Goal: Task Accomplishment & Management: Manage account settings

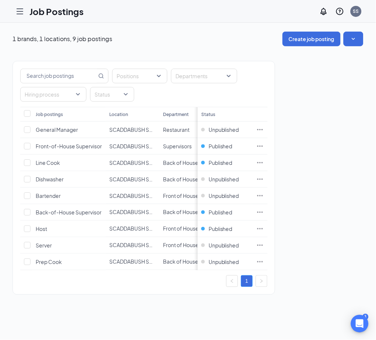
click at [22, 10] on icon "Hamburger" at bounding box center [19, 11] width 9 height 9
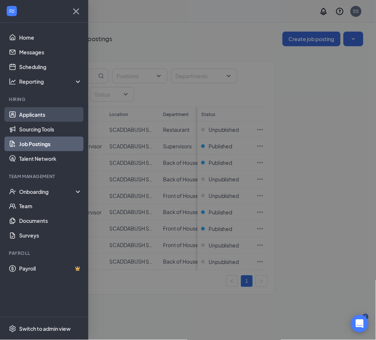
click at [31, 117] on link "Applicants" at bounding box center [50, 114] width 63 height 15
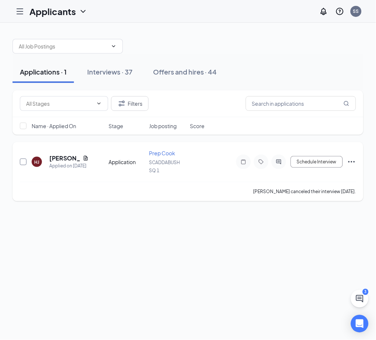
click at [24, 161] on input "checkbox" at bounding box center [23, 162] width 7 height 7
checkbox input "true"
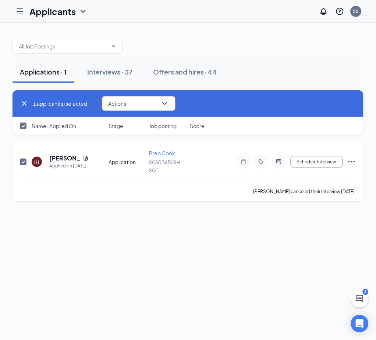
click at [351, 162] on icon "Ellipses" at bounding box center [351, 161] width 7 height 1
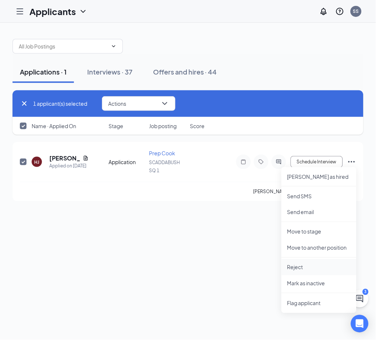
click at [313, 267] on p "Reject" at bounding box center [318, 267] width 63 height 7
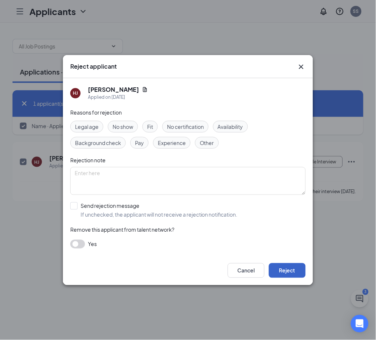
click at [278, 270] on button "Reject" at bounding box center [287, 271] width 37 height 15
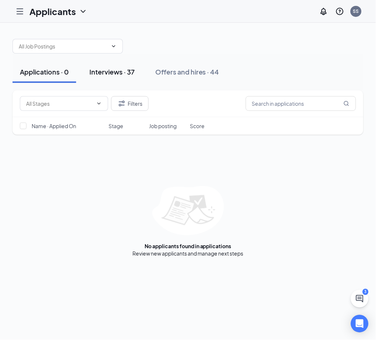
click at [118, 71] on div "Interviews · 37" at bounding box center [111, 71] width 45 height 9
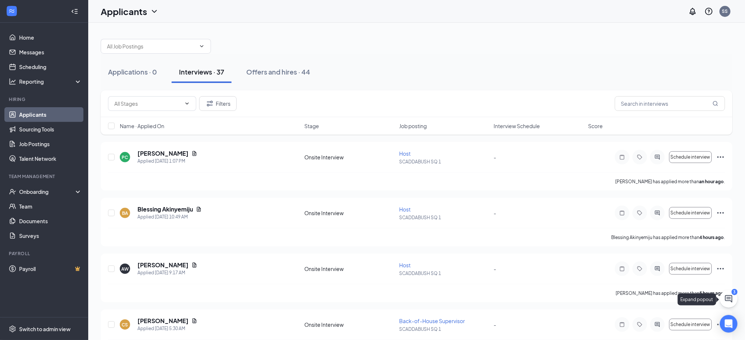
click at [375, 300] on icon "ChatActive" at bounding box center [728, 299] width 9 height 9
click at [375, 330] on div "Chat 3" at bounding box center [642, 331] width 112 height 12
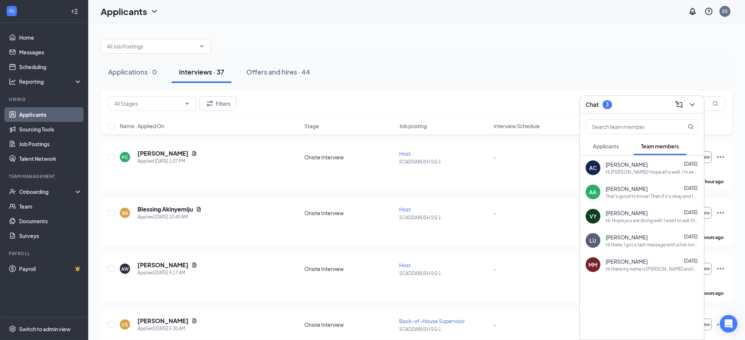
click at [375, 151] on button "Applicants" at bounding box center [606, 146] width 41 height 18
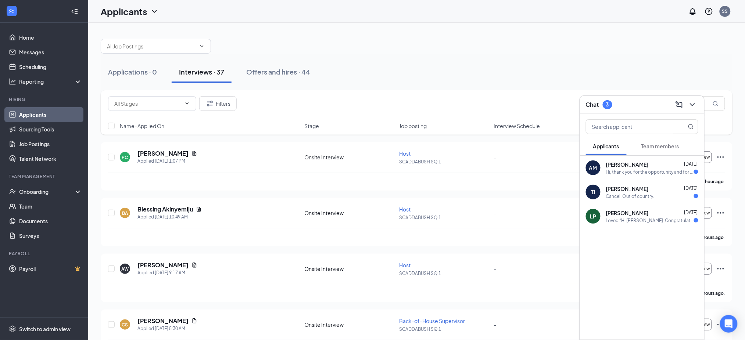
click at [375, 171] on div "Hi, thank you for the opportunity and for confirming my interview. Unfortunatel…" at bounding box center [650, 172] width 88 height 6
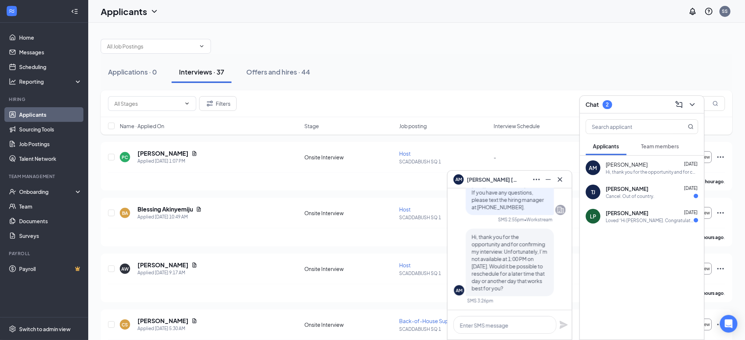
scroll to position [0, 0]
click at [375, 192] on span "Tiffany Jones-Finta" at bounding box center [627, 188] width 43 height 7
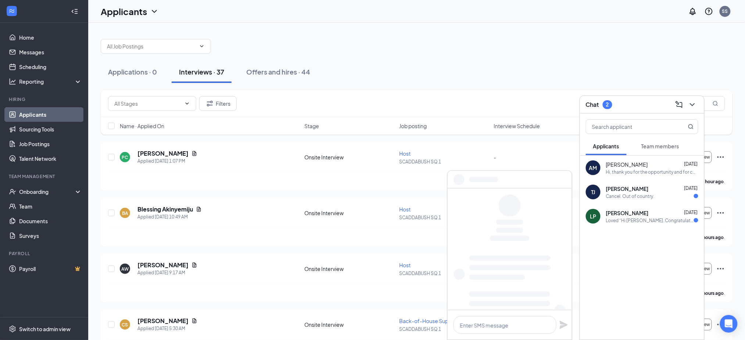
scroll to position [0, 0]
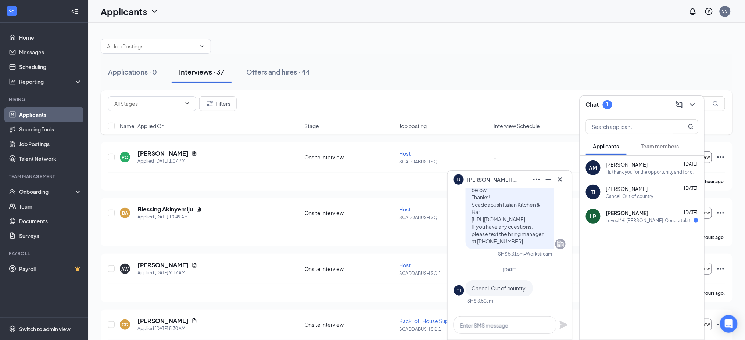
click at [375, 179] on span "Tiffany Jones-Finta" at bounding box center [492, 180] width 51 height 8
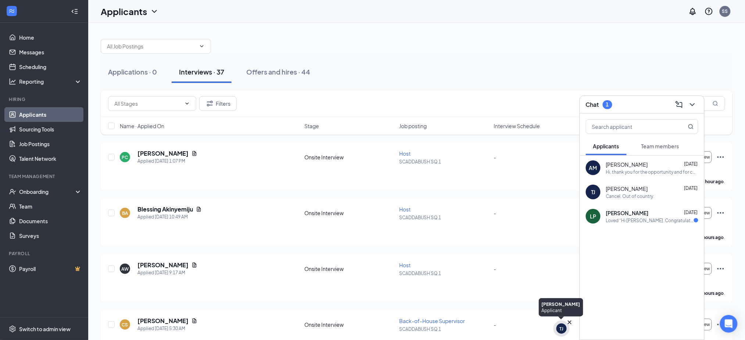
click at [375, 326] on div "TJ" at bounding box center [561, 329] width 10 height 10
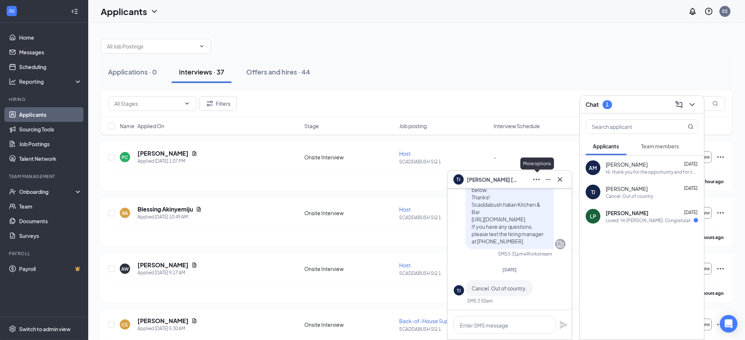
click at [375, 181] on icon "Ellipses" at bounding box center [536, 179] width 9 height 9
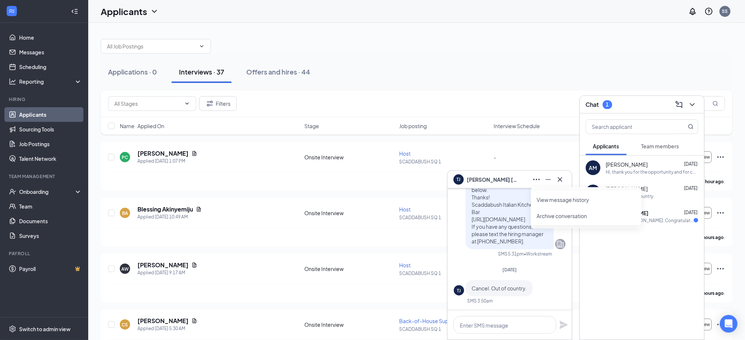
click at [375, 200] on link "View message history" at bounding box center [586, 199] width 98 height 7
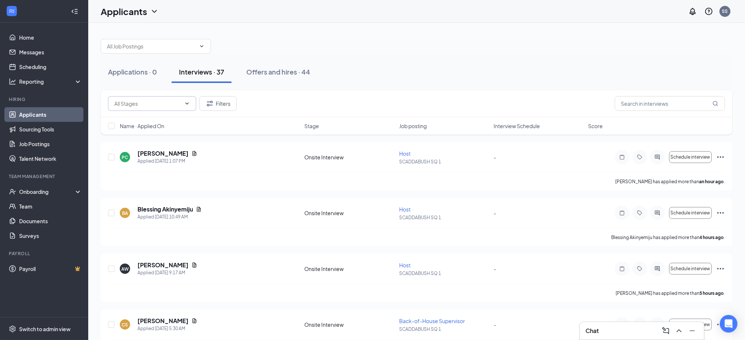
click at [188, 107] on span at bounding box center [152, 103] width 88 height 15
click at [221, 109] on button "Filters" at bounding box center [217, 103] width 37 height 15
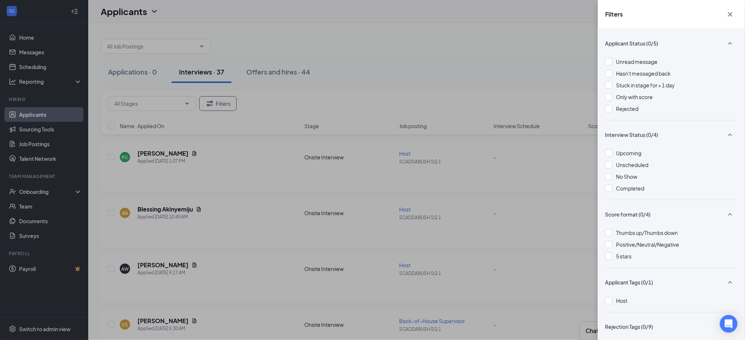
click at [375, 159] on div "Upcoming Unscheduled No Show Completed" at bounding box center [671, 174] width 132 height 51
click at [375, 167] on span "Unscheduled" at bounding box center [632, 165] width 32 height 7
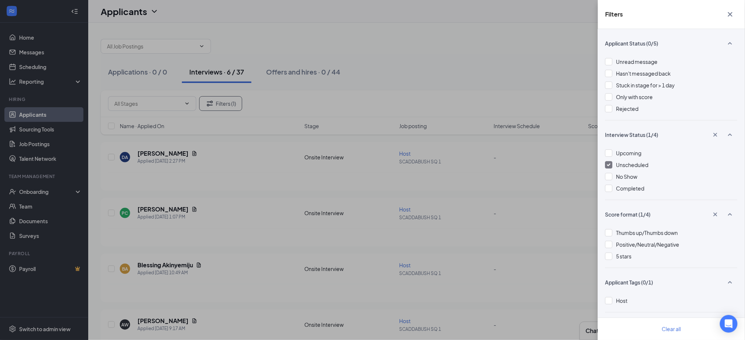
click at [375, 171] on div "Filters Applicant Status (0/5) Unread message Hasn't messaged back Stuck in sta…" at bounding box center [372, 170] width 745 height 340
click at [375, 50] on div "Filters Applicant Status (0/5) Unread message Hasn't messaged back Stuck in sta…" at bounding box center [372, 170] width 745 height 340
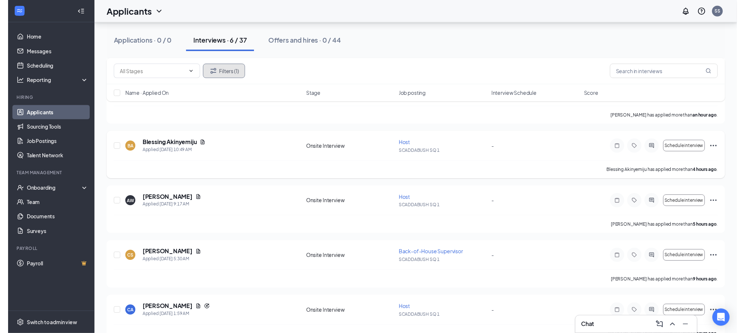
scroll to position [138, 0]
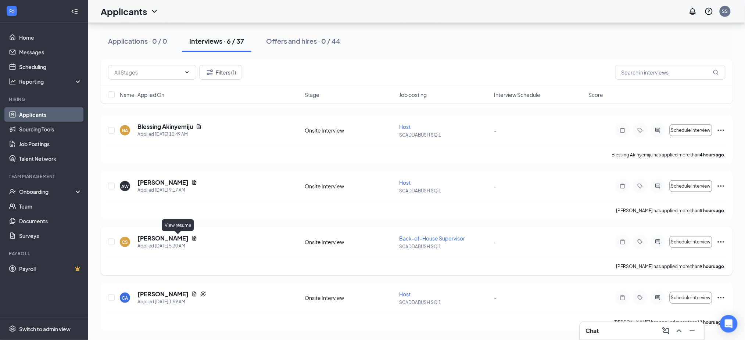
click at [191, 236] on icon "Document" at bounding box center [194, 239] width 6 height 6
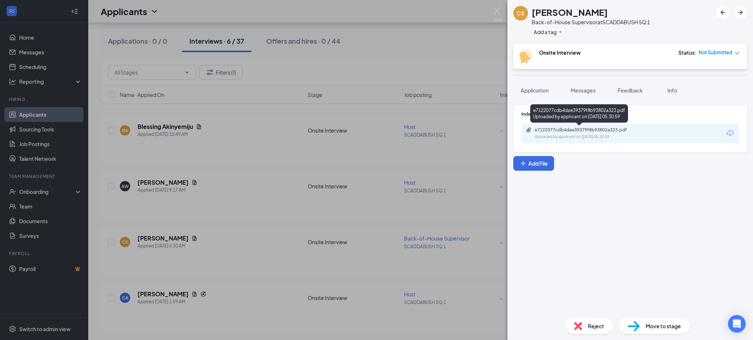
click at [375, 133] on div "e7122077cdb4dae39379f8b93802a323.pdf Uploaded by applicant on Sep 15, 2025 at 0…" at bounding box center [585, 133] width 119 height 13
click at [375, 293] on div "Indeed Resume e7122077cdb4dae39379f8b93802a323.pdf Uploaded by applicant on Sep…" at bounding box center [629, 206] width 245 height 213
click at [375, 296] on div "CS Corey Shaw Back-of-House Supervisor at SCADDABUSH SQ 1 Add a tag Onsite Inte…" at bounding box center [376, 170] width 753 height 340
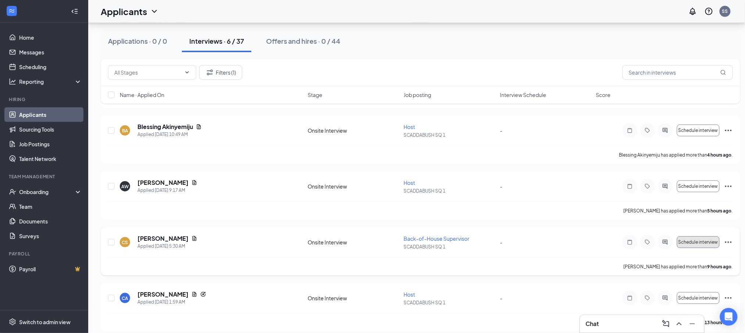
click at [375, 241] on span "Schedule interview" at bounding box center [698, 242] width 40 height 5
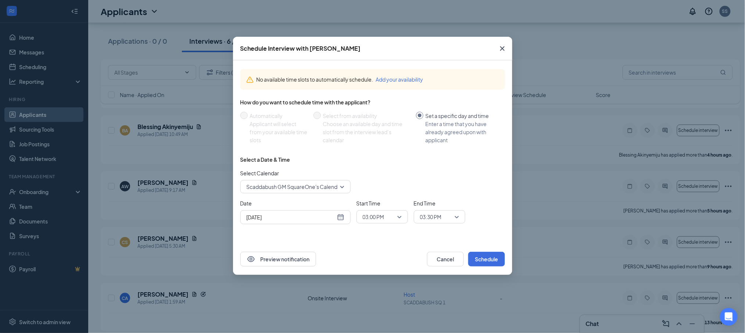
click at [337, 218] on div "Sep 15, 2025" at bounding box center [296, 217] width 98 height 8
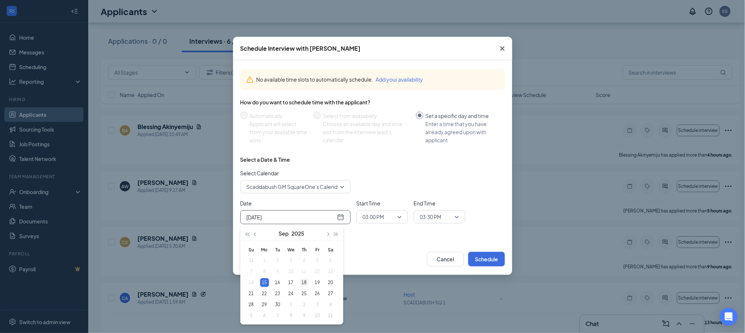
type input "Sep 18, 2025"
click at [301, 284] on div "18" at bounding box center [304, 282] width 9 height 9
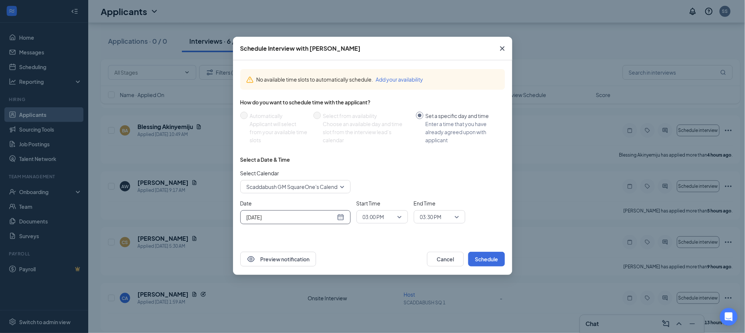
click at [375, 215] on span "03:00 PM" at bounding box center [382, 216] width 39 height 11
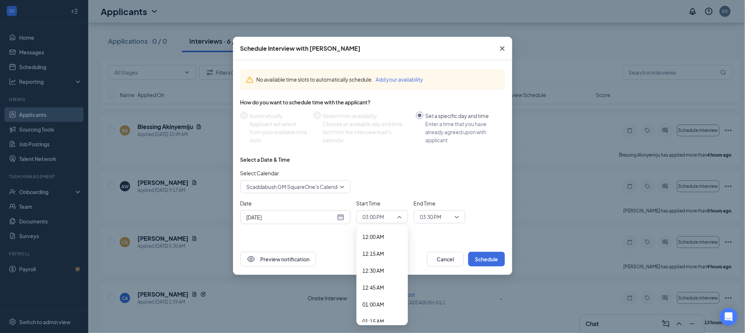
scroll to position [938, 0]
click at [375, 242] on span "02:00 PM" at bounding box center [373, 245] width 22 height 8
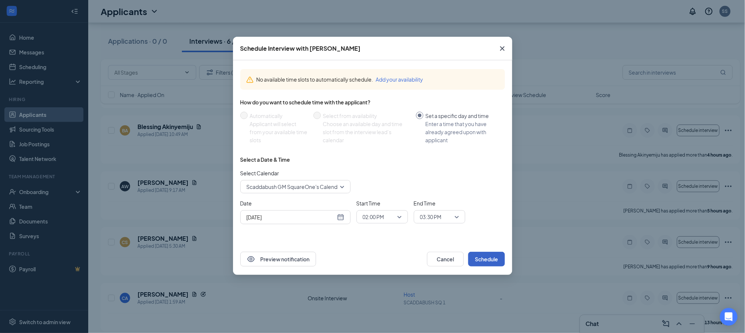
click at [375, 258] on button "Schedule" at bounding box center [486, 259] width 37 height 15
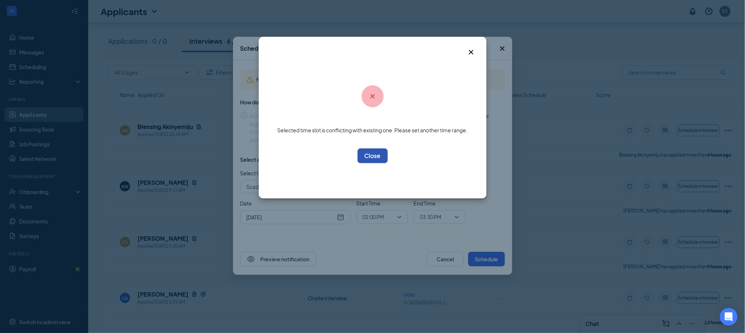
click at [375, 162] on button "OK" at bounding box center [373, 155] width 30 height 15
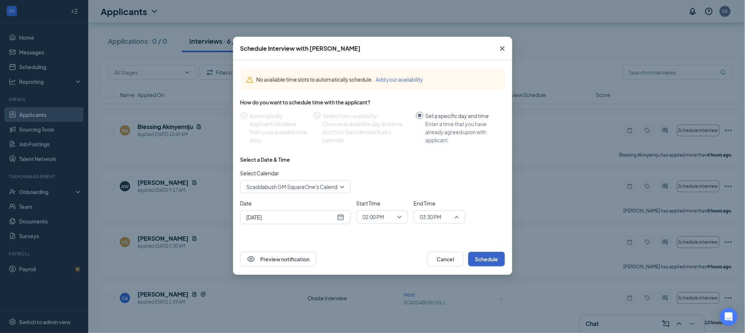
scroll to position [972, 0]
click at [375, 221] on span "03:30 PM" at bounding box center [439, 216] width 39 height 11
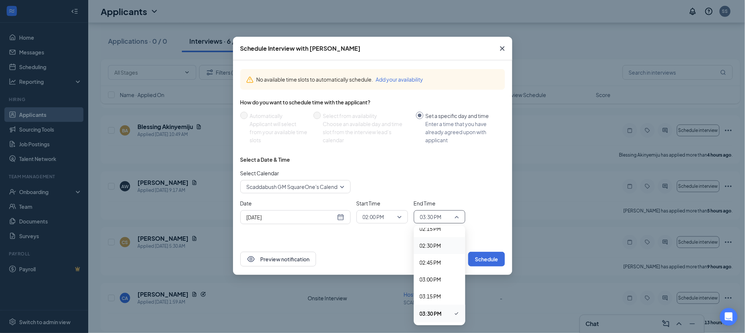
click at [375, 247] on span "02:30 PM" at bounding box center [431, 245] width 22 height 8
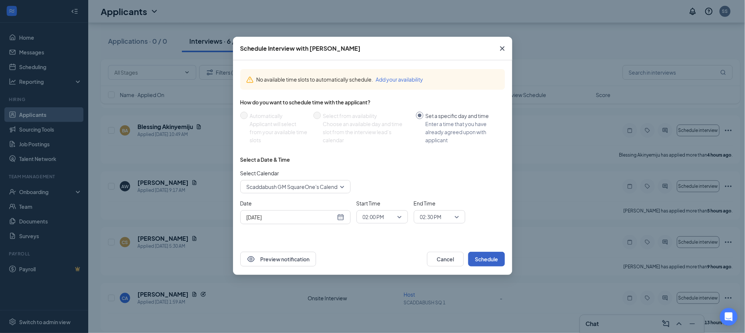
click at [375, 258] on button "Schedule" at bounding box center [486, 259] width 37 height 15
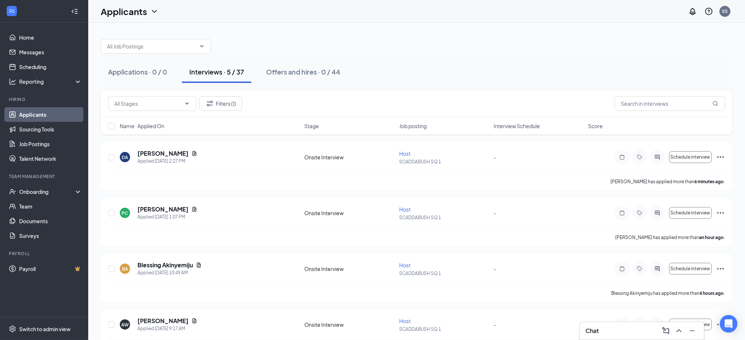
scroll to position [82, 0]
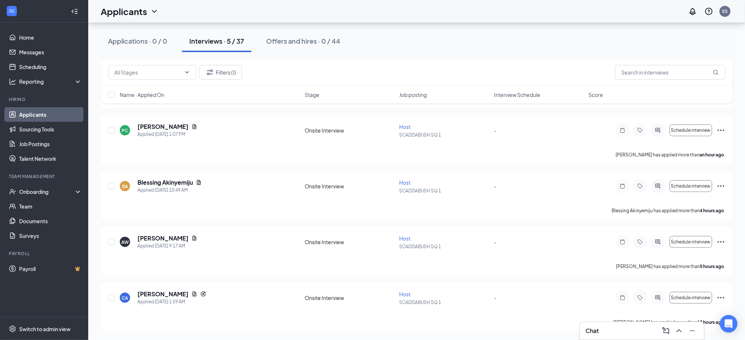
click at [369, 273] on div "Anthony Williams has applied more than 5 hours ago ." at bounding box center [416, 266] width 617 height 18
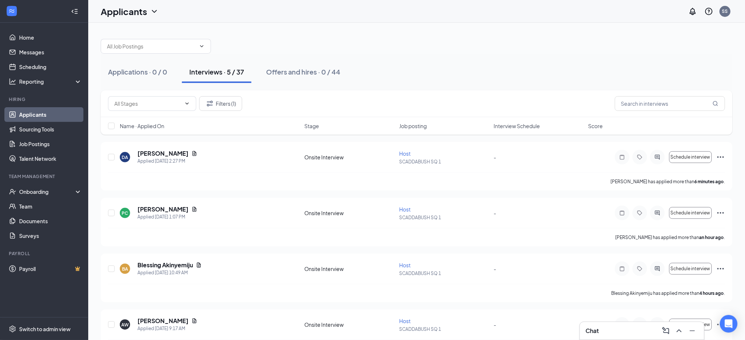
click at [375, 53] on div at bounding box center [417, 43] width 632 height 22
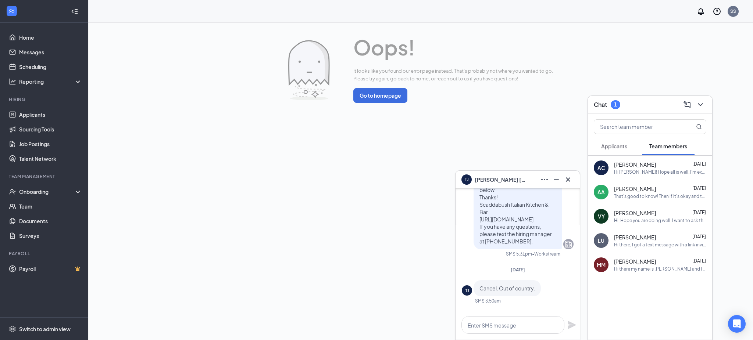
click at [497, 178] on span "Tiffany Jones-Finta" at bounding box center [499, 180] width 51 height 8
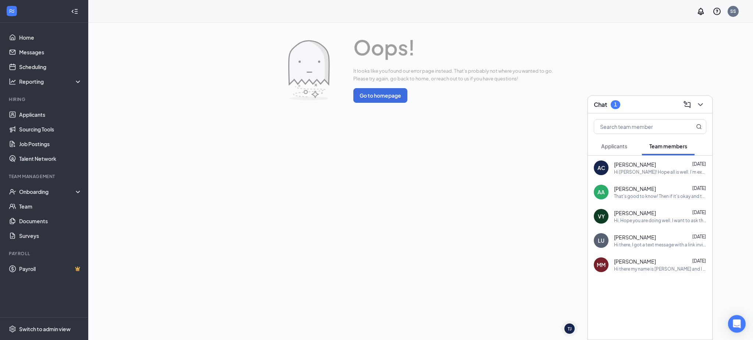
click at [19, 30] on ul "Home Messages Scheduling Reporting Hiring Applicants Sourcing Tools Job Posting…" at bounding box center [44, 170] width 88 height 295
click at [21, 39] on link "Home" at bounding box center [50, 37] width 63 height 15
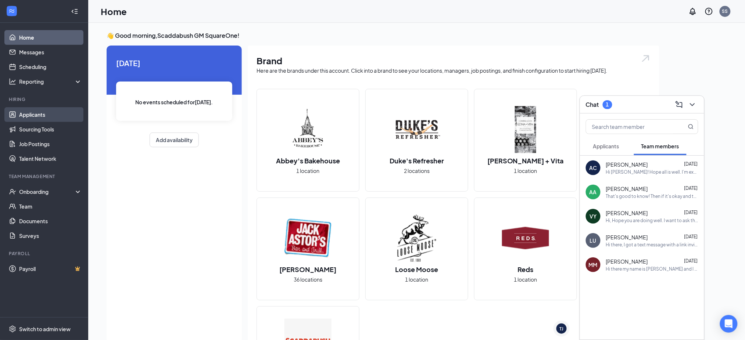
click at [47, 116] on link "Applicants" at bounding box center [50, 114] width 63 height 15
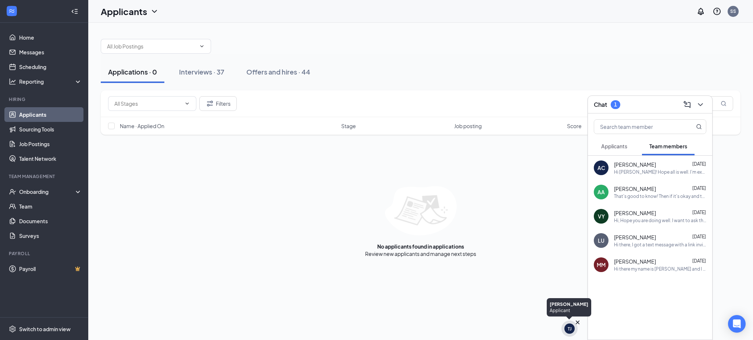
click at [570, 329] on div "TJ" at bounding box center [569, 329] width 4 height 6
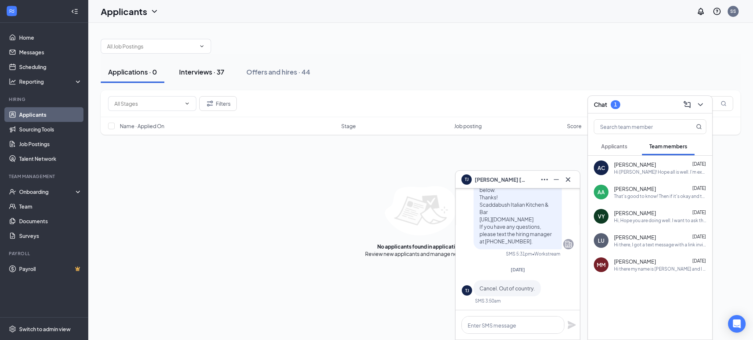
click at [185, 71] on div "Interviews · 37" at bounding box center [201, 71] width 45 height 9
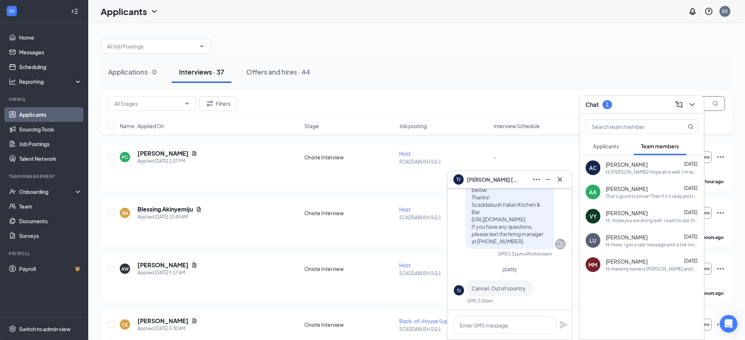
click at [709, 105] on input "text" at bounding box center [670, 103] width 110 height 15
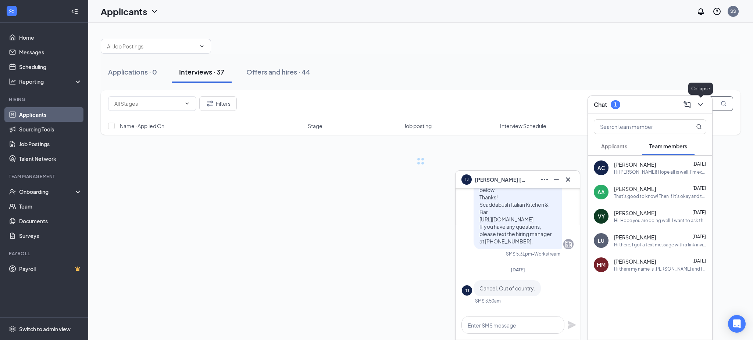
type input "Tiffany"
click at [699, 104] on icon "ChevronDown" at bounding box center [700, 104] width 5 height 3
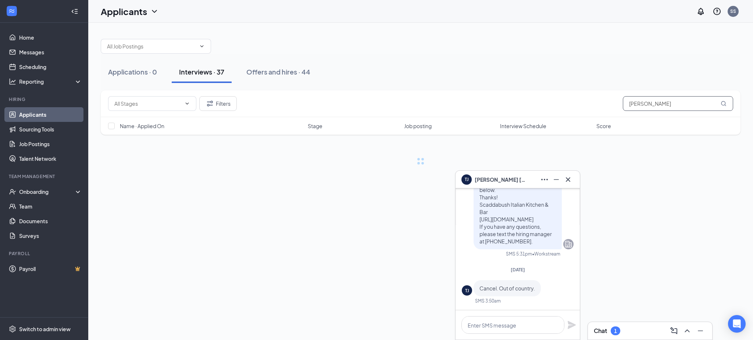
click at [677, 103] on input "Tiffany" at bounding box center [678, 103] width 110 height 15
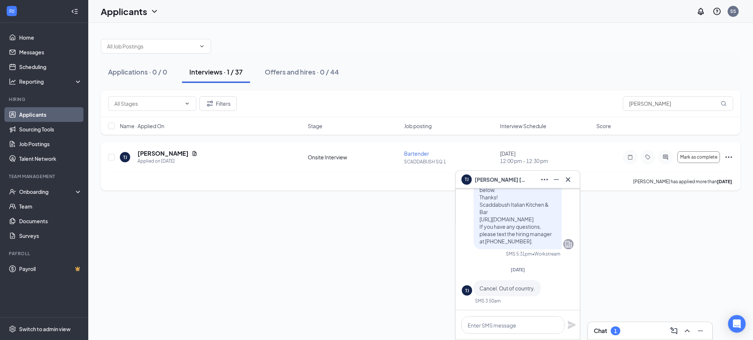
click at [728, 157] on icon "Ellipses" at bounding box center [728, 157] width 7 height 1
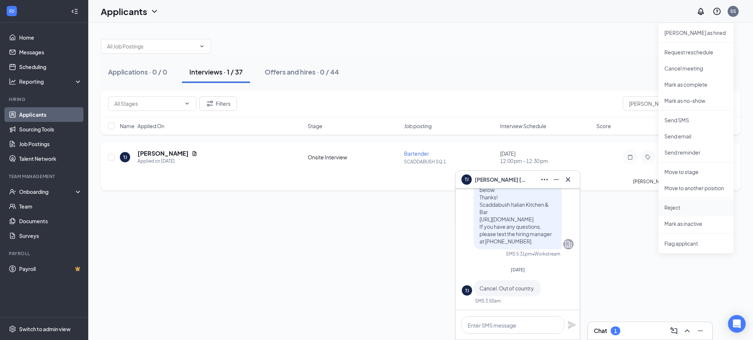
click at [685, 205] on p "Reject" at bounding box center [695, 207] width 63 height 7
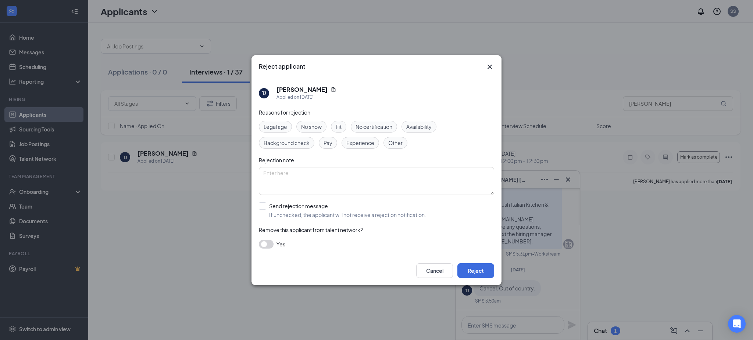
click at [346, 146] on span "Experience" at bounding box center [360, 143] width 28 height 8
click at [263, 205] on input "Send rejection message If unchecked, the applicant will not receive a rejection…" at bounding box center [342, 210] width 167 height 16
checkbox input "true"
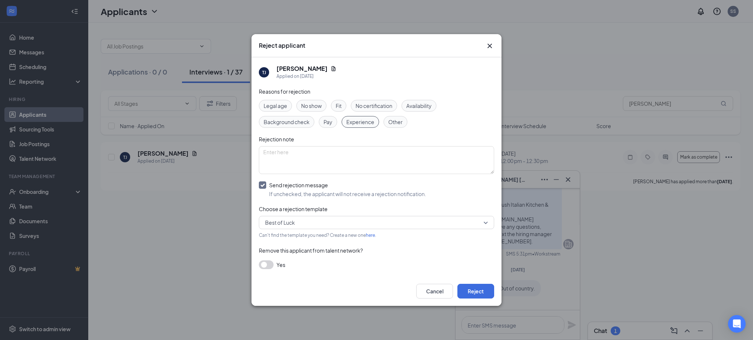
click at [265, 260] on div "Reasons for rejection Legal age No show Fit No certification Availability Backg…" at bounding box center [376, 181] width 235 height 189
click at [272, 267] on button "button" at bounding box center [266, 265] width 15 height 9
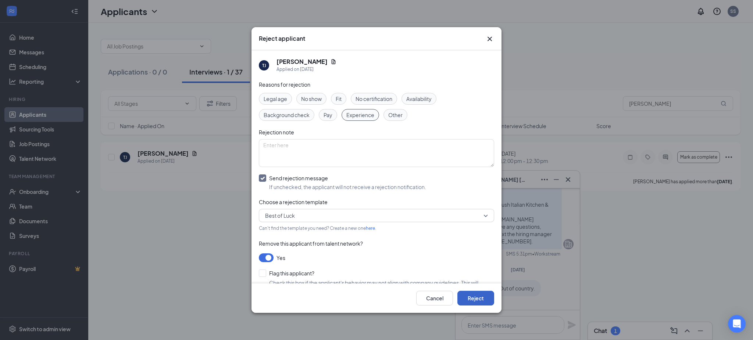
click at [480, 293] on button "Reject" at bounding box center [475, 298] width 37 height 15
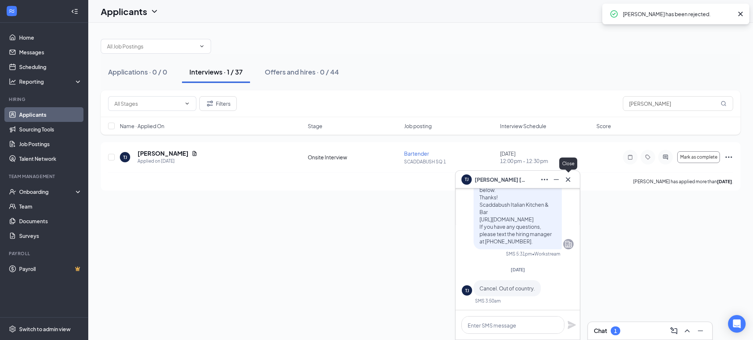
click at [567, 181] on icon "Cross" at bounding box center [568, 179] width 4 height 4
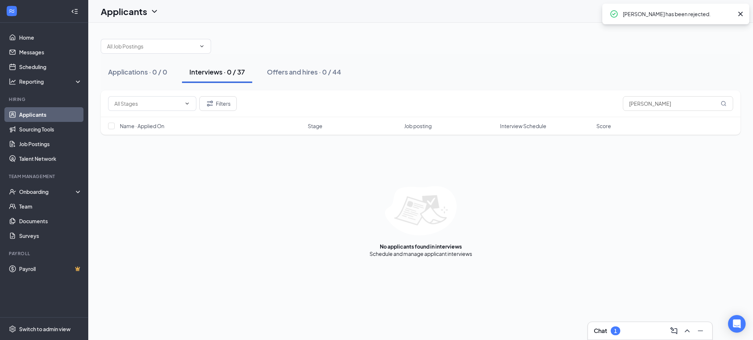
click at [615, 327] on div "1" at bounding box center [615, 331] width 10 height 9
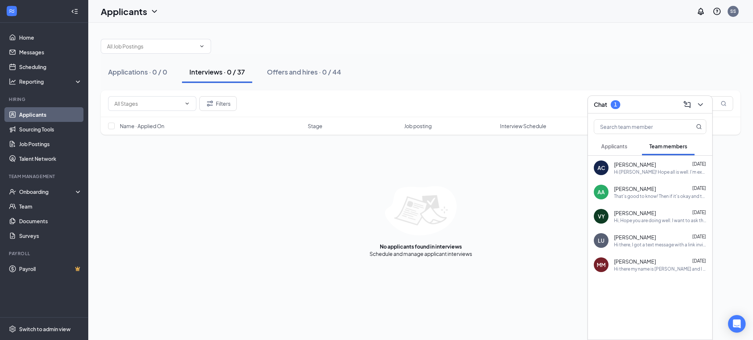
click at [612, 143] on span "Applicants" at bounding box center [614, 146] width 26 height 7
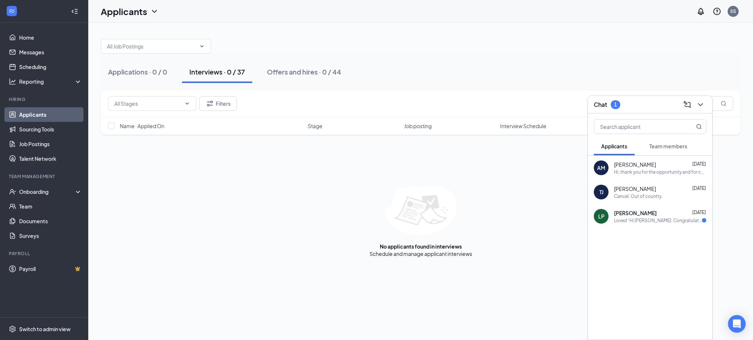
click at [636, 224] on div "LP Lucas Peddle Sep 12 Loved “Hi Lucas. Congratulations, your meeting with Scad…" at bounding box center [650, 216] width 124 height 24
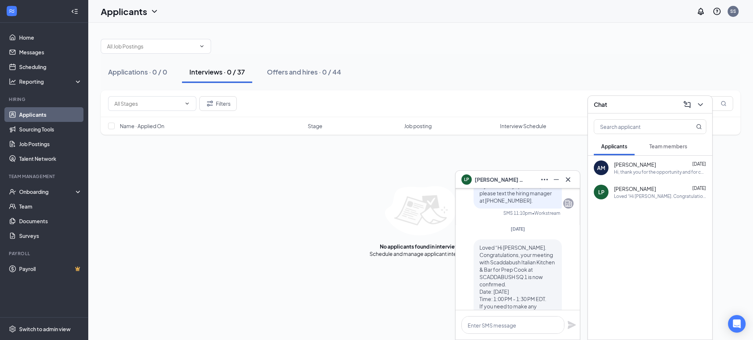
scroll to position [-89, 0]
click at [567, 179] on icon "Cross" at bounding box center [567, 179] width 9 height 9
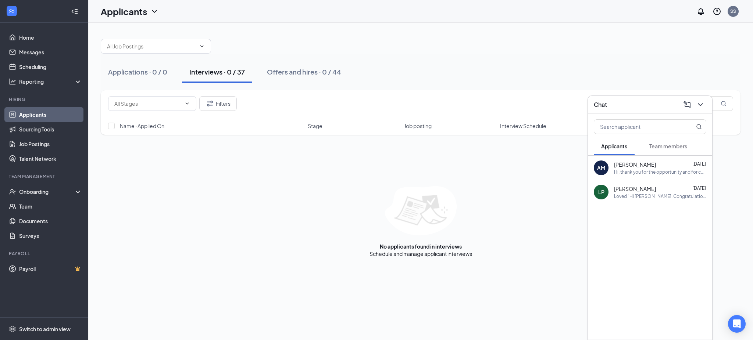
click at [631, 175] on div "AM Ashanté Mason Sep 14 Hi, thank you for the opportunity and for confirming my…" at bounding box center [650, 168] width 124 height 24
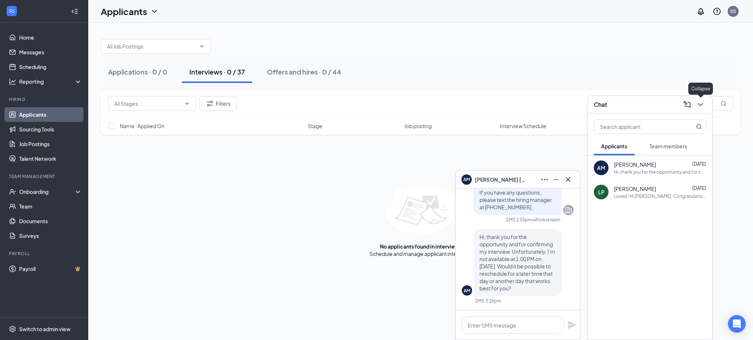
click at [702, 109] on icon "ChevronDown" at bounding box center [700, 104] width 9 height 9
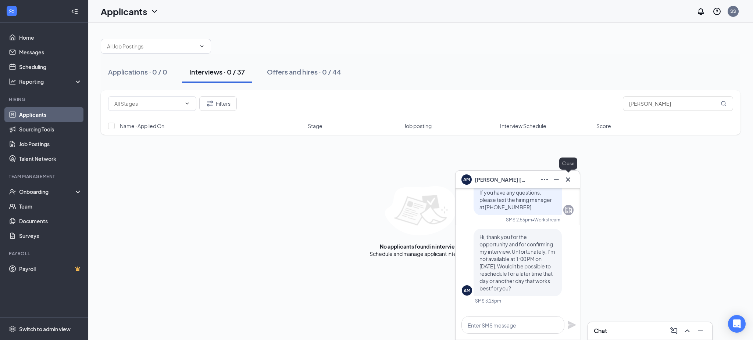
click at [567, 180] on icon "Cross" at bounding box center [567, 179] width 9 height 9
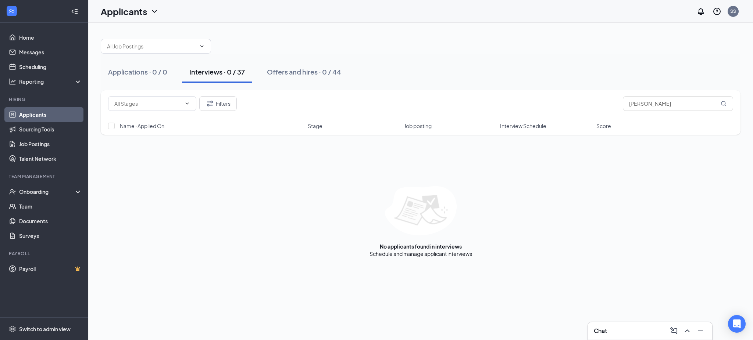
click at [510, 205] on div "No applicants found in interviews Schedule and manage applicant interviews" at bounding box center [420, 221] width 639 height 71
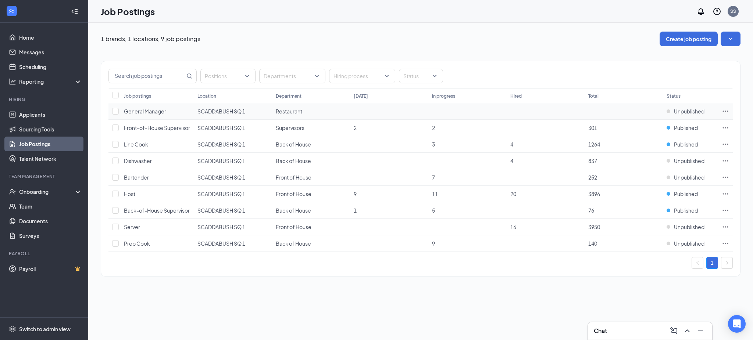
click at [148, 112] on span "General Manager" at bounding box center [145, 111] width 42 height 7
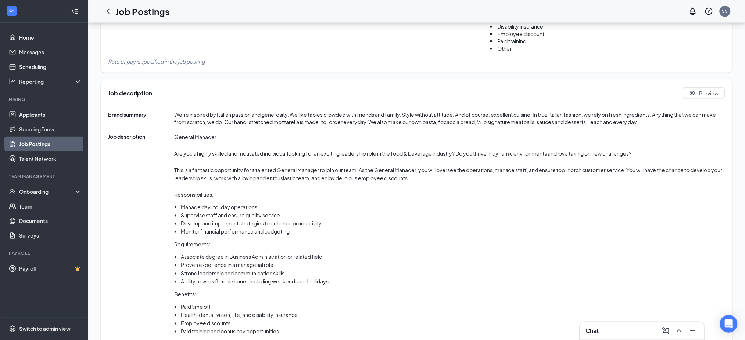
scroll to position [308, 0]
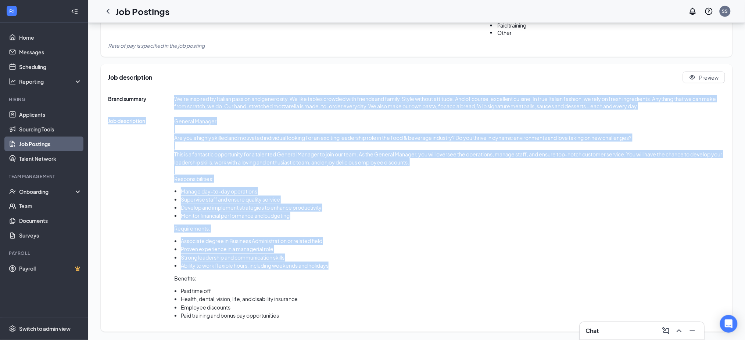
drag, startPoint x: 173, startPoint y: 97, endPoint x: 384, endPoint y: 263, distance: 267.8
click at [384, 263] on div "Brand summary We’re inspired by [DEMOGRAPHIC_DATA] passion and generosity. We l…" at bounding box center [416, 210] width 617 height 230
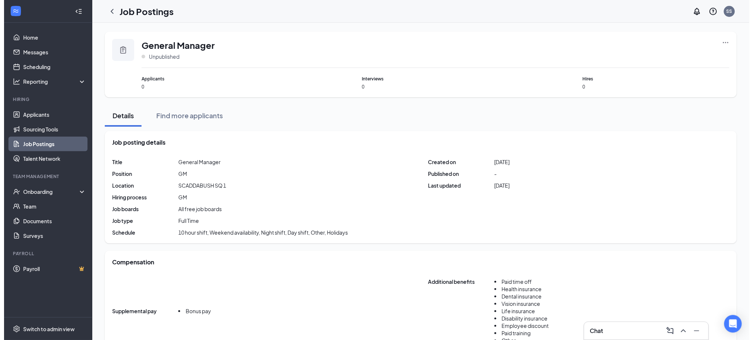
scroll to position [0, 0]
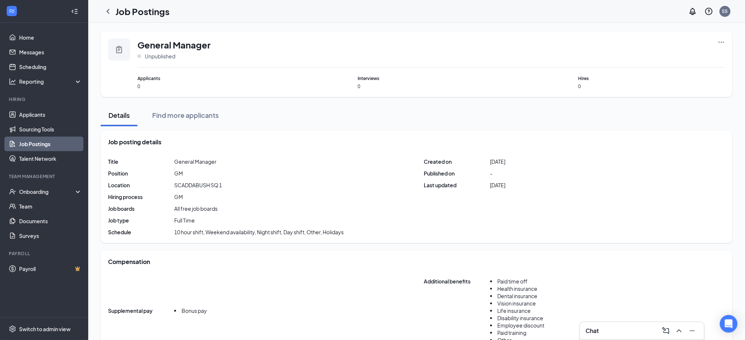
click at [122, 47] on icon "Clipboard" at bounding box center [119, 49] width 6 height 7
click at [724, 38] on div "General Manager Unpublished Applicants 0 Interviews 0 Hires 0" at bounding box center [417, 64] width 632 height 66
click at [720, 43] on icon "Ellipses" at bounding box center [721, 42] width 7 height 7
click at [655, 56] on span "Edit job posting" at bounding box center [639, 57] width 37 height 7
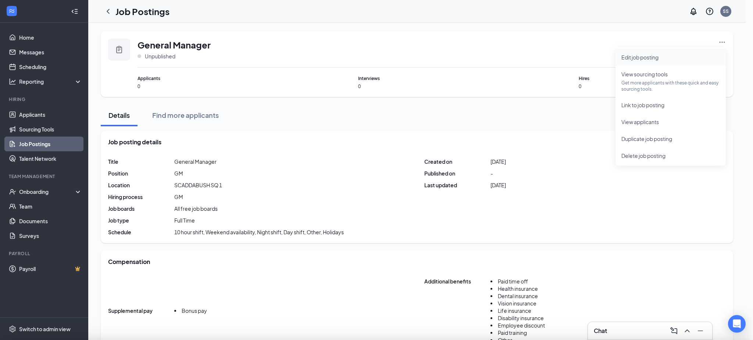
type input "General Manager"
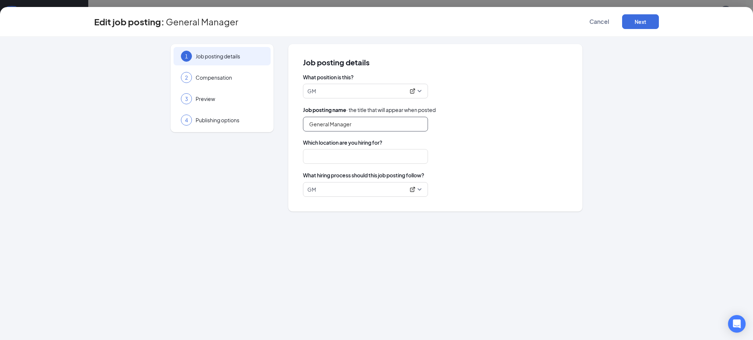
type input "SCADDABUSH SQ 1"
click at [237, 81] on span "Compensation" at bounding box center [230, 77] width 68 height 7
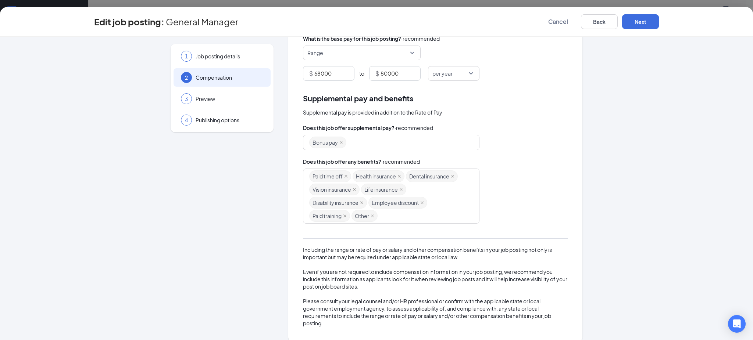
scroll to position [83, 0]
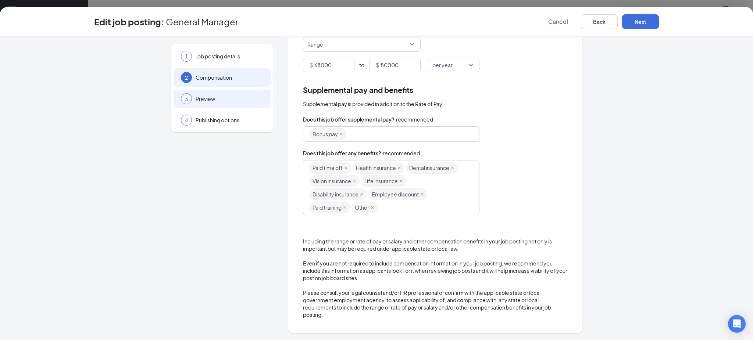
click at [230, 98] on span "Preview" at bounding box center [230, 98] width 68 height 7
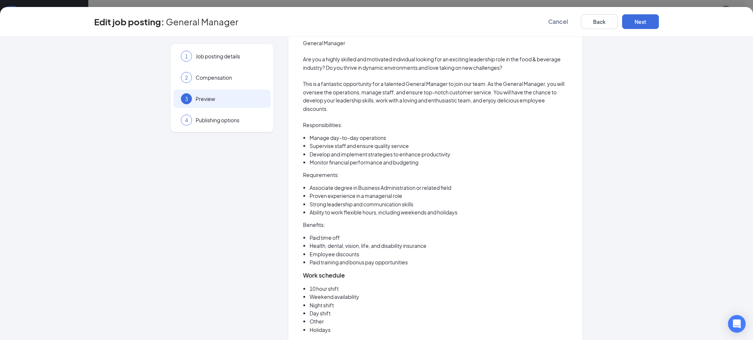
scroll to position [112, 0]
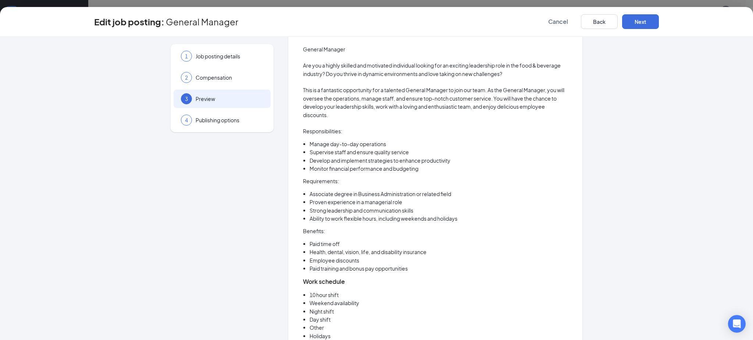
drag, startPoint x: 301, startPoint y: 47, endPoint x: 359, endPoint y: 237, distance: 199.4
click at [359, 237] on div "General Manager Are you a highly skilled and motivated individual looking for a…" at bounding box center [435, 252] width 265 height 414
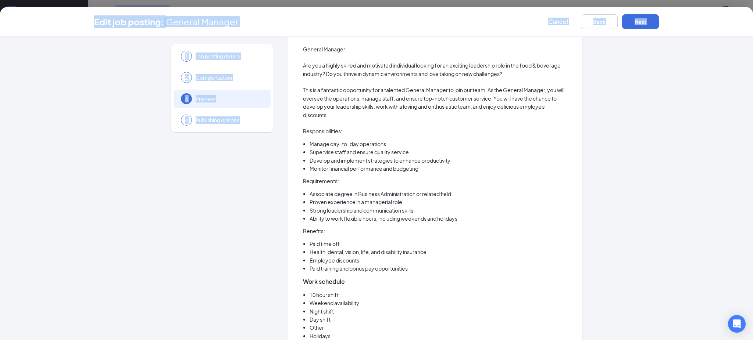
click at [359, 237] on div "General Manager Are you a highly skilled and motivated individual looking for a…" at bounding box center [435, 252] width 265 height 414
click at [602, 18] on button "Back" at bounding box center [599, 21] width 37 height 15
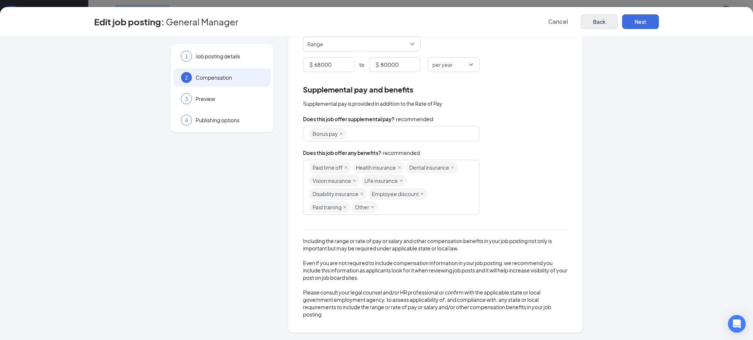
scroll to position [83, 0]
click at [590, 28] on button "Back" at bounding box center [599, 21] width 37 height 15
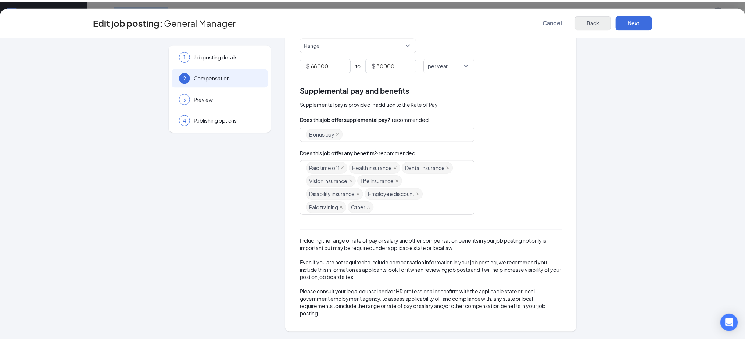
scroll to position [0, 0]
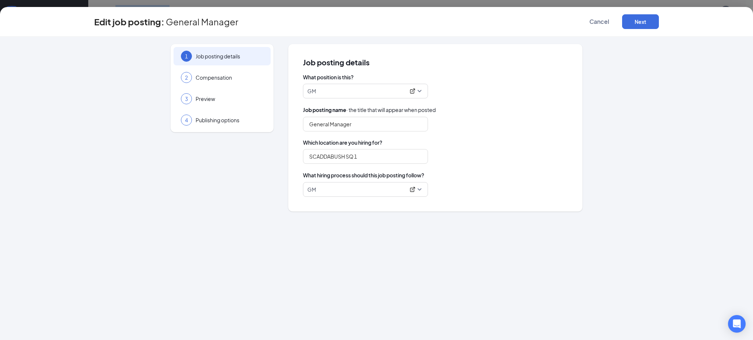
click at [590, 28] on button "Cancel" at bounding box center [599, 21] width 37 height 15
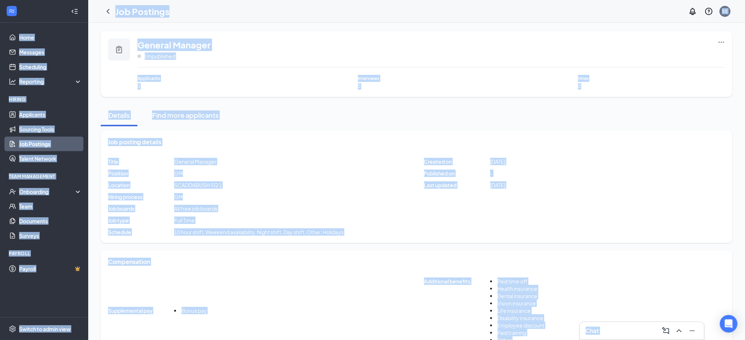
click at [333, 150] on div "Job posting details Title General Manager Position GM Location SCADDABUSH SQ 1 …" at bounding box center [417, 187] width 632 height 112
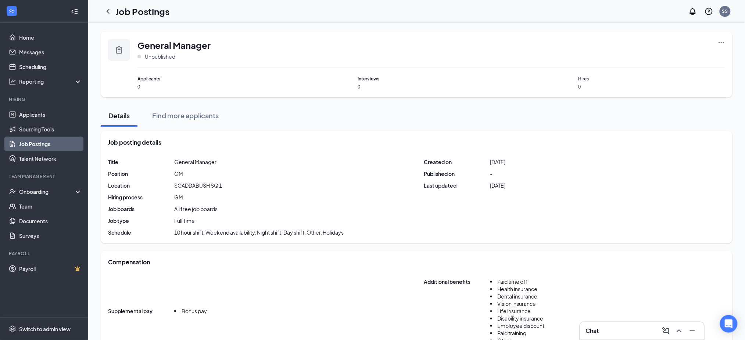
click at [727, 41] on div "General Manager Unpublished Applicants 0 Interviews 0 Hires 0" at bounding box center [417, 65] width 632 height 66
click at [721, 43] on icon "Ellipses" at bounding box center [722, 42] width 6 height 1
click at [652, 58] on span "Edit job posting" at bounding box center [639, 58] width 37 height 7
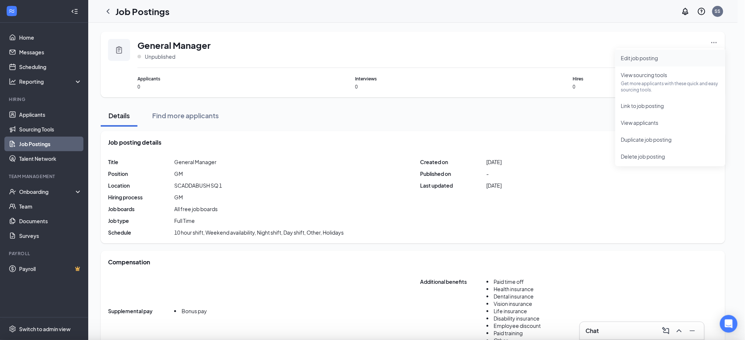
type input "General Manager"
type input "SCADDABUSH SQ 1"
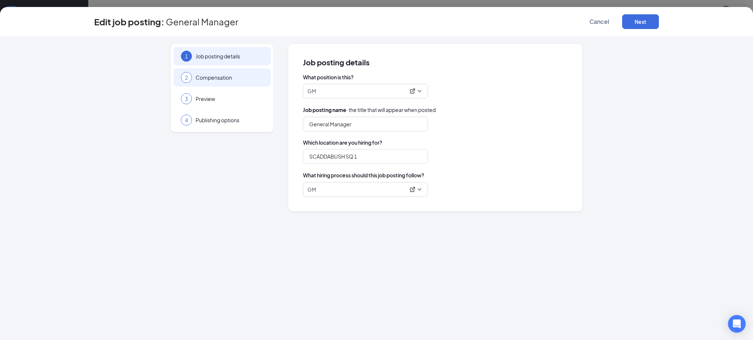
click at [233, 79] on span "Compensation" at bounding box center [230, 77] width 68 height 7
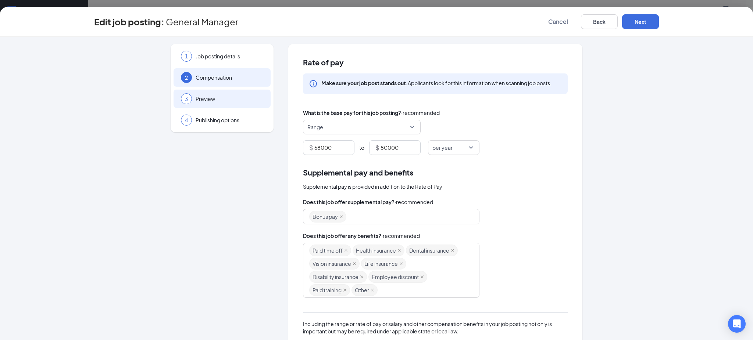
click at [218, 99] on span "Preview" at bounding box center [230, 98] width 68 height 7
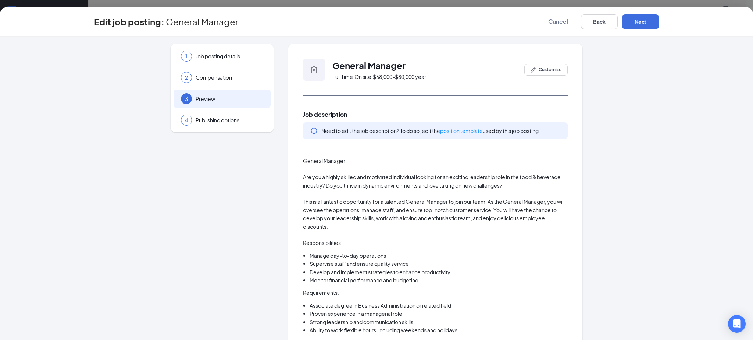
click at [307, 163] on p "General Manager" at bounding box center [435, 161] width 265 height 8
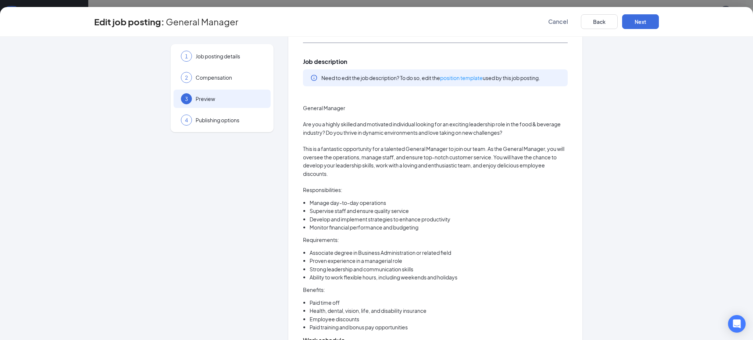
scroll to position [15, 0]
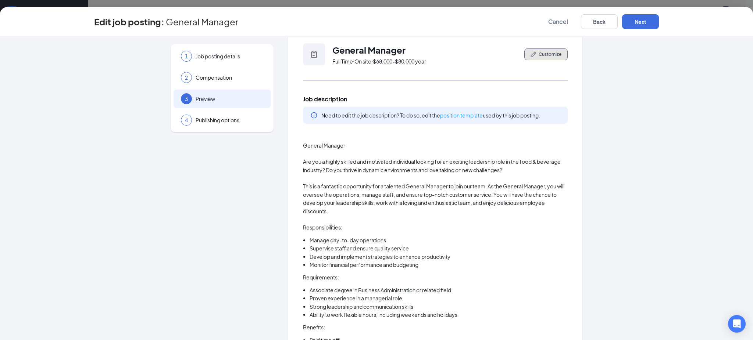
click at [533, 57] on button "Customize" at bounding box center [545, 55] width 43 height 12
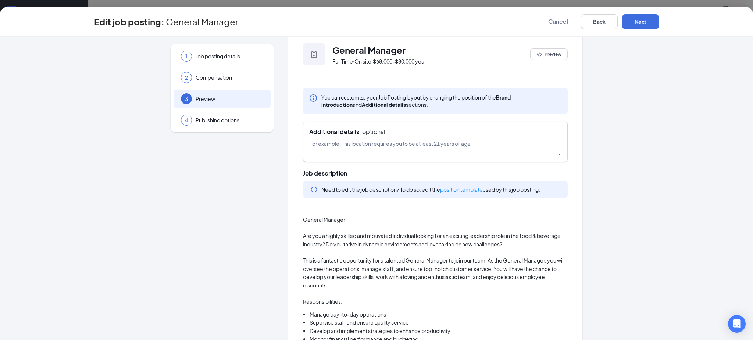
drag, startPoint x: 299, startPoint y: 219, endPoint x: 375, endPoint y: 140, distance: 109.7
click at [544, 55] on span "Preview" at bounding box center [552, 54] width 17 height 7
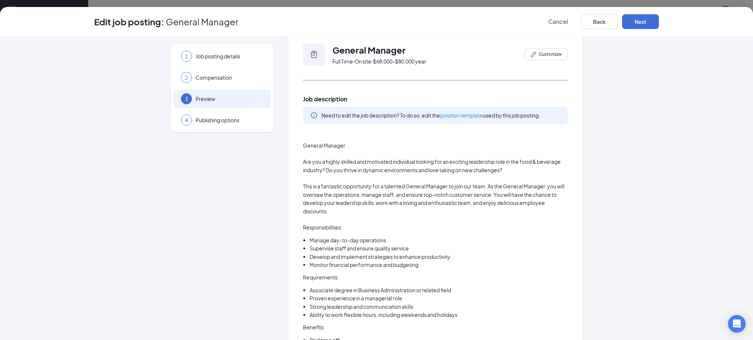
click at [303, 198] on p "This is a fantastic opportunity for a talented General Manager to join our team…" at bounding box center [435, 198] width 265 height 33
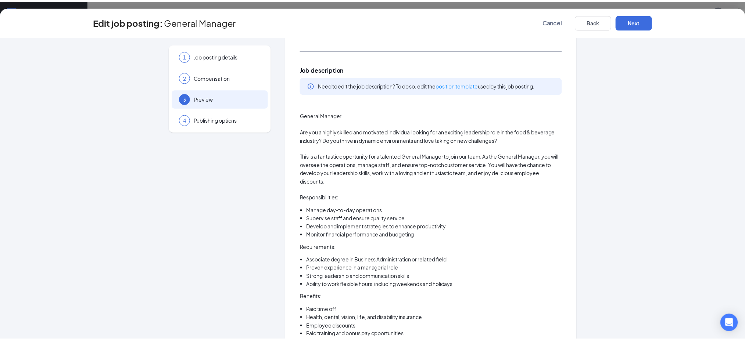
scroll to position [43, 0]
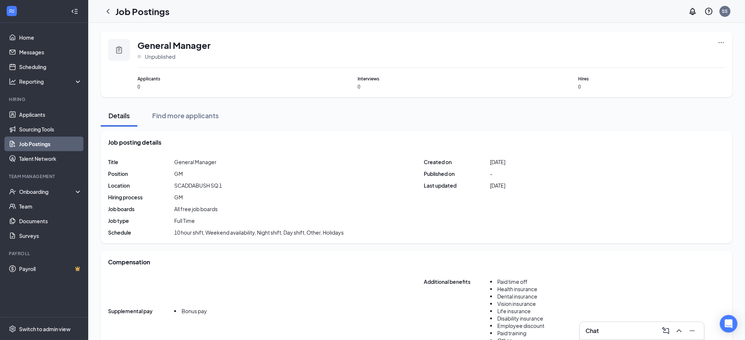
click at [51, 144] on link "Job Postings" at bounding box center [50, 144] width 63 height 15
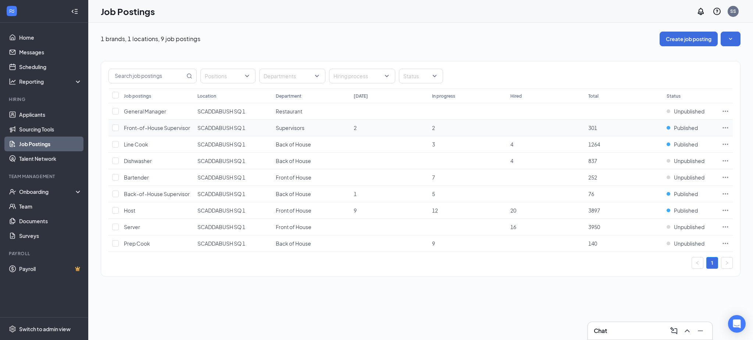
click at [149, 131] on span "Front-of-House Supervisor" at bounding box center [157, 128] width 66 height 7
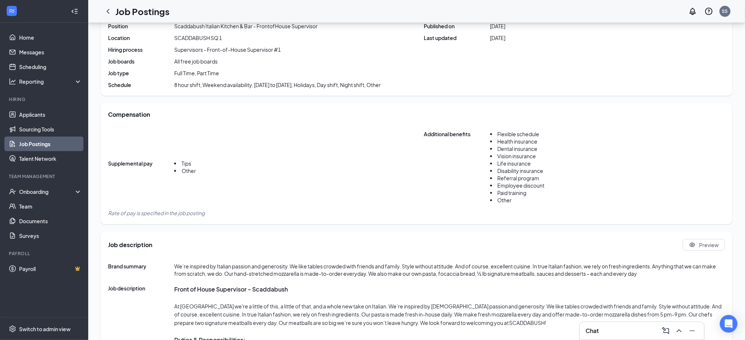
scroll to position [269, 0]
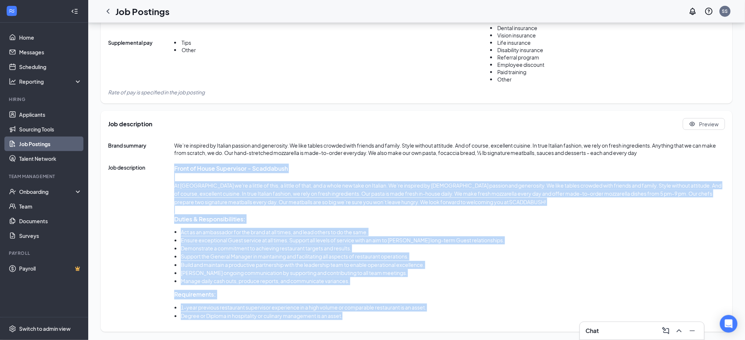
drag, startPoint x: 175, startPoint y: 167, endPoint x: 416, endPoint y: 314, distance: 282.6
click at [416, 314] on div "Front of House Supervisor - Scaddabush At [GEOGRAPHIC_DATA] we're a little of t…" at bounding box center [449, 242] width 551 height 157
copy div "Lorem ip Dolor Sitametcon - Adipiscing El Seddoeiusm te'in u labore et dolo, m …"
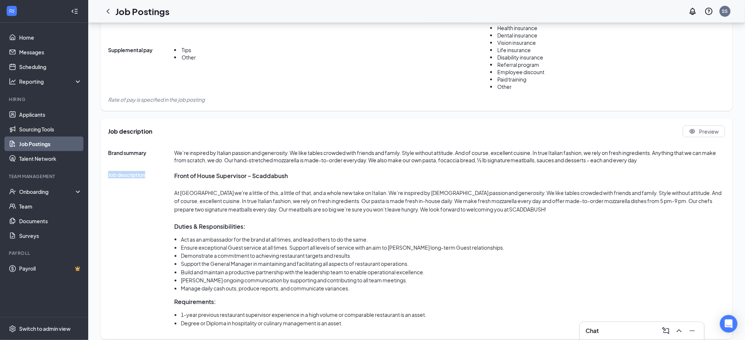
drag, startPoint x: 149, startPoint y: 171, endPoint x: 105, endPoint y: 172, distance: 44.1
click at [105, 172] on div "Job description Preview Brand summary We’re inspired by [DEMOGRAPHIC_DATA] pass…" at bounding box center [417, 228] width 632 height 221
copy span "Job description"
click at [26, 145] on link "Job Postings" at bounding box center [50, 144] width 63 height 15
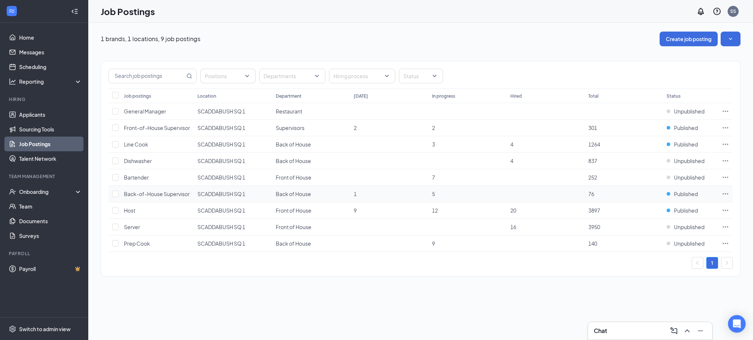
click at [156, 197] on span "Back-of-House Supervisor" at bounding box center [157, 194] width 66 height 7
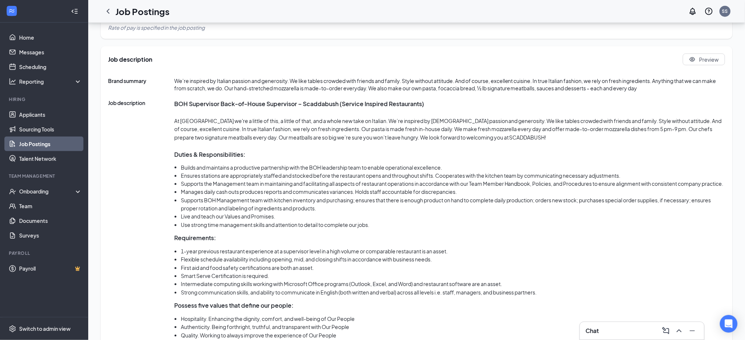
scroll to position [334, 0]
click at [175, 152] on strong "Duties & Responsibilities:" at bounding box center [209, 154] width 71 height 8
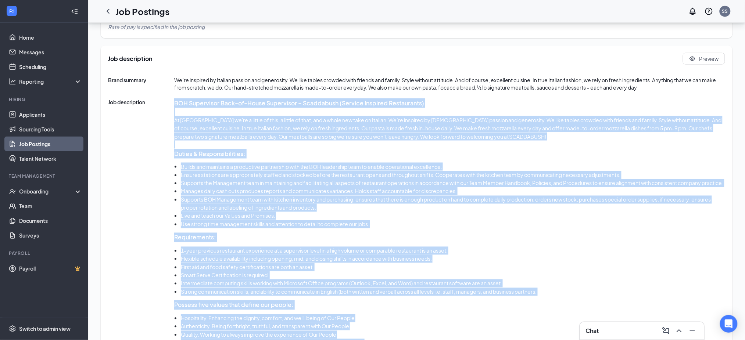
scroll to position [402, 0]
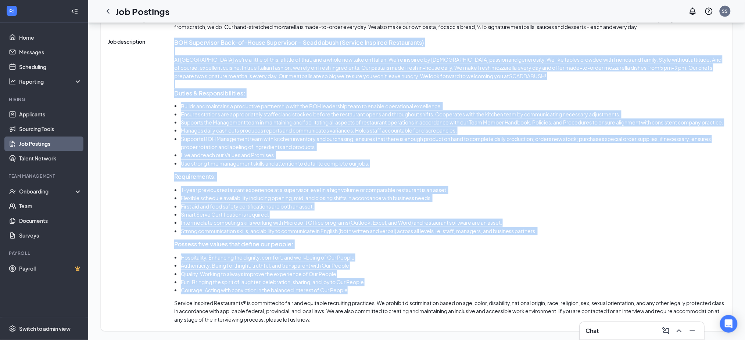
drag, startPoint x: 175, startPoint y: 102, endPoint x: 376, endPoint y: 294, distance: 277.6
click at [376, 294] on div "BOH Supervisor Back-of-House Supervisor – Scaddabush (Service Inspired Restaura…" at bounding box center [449, 181] width 551 height 286
copy div "LOR Ipsumdolor Sita-co-Adipi Elitseddoe – Temporinci (Utlabor Etdolore Magnaali…"
